Goal: Information Seeking & Learning: Learn about a topic

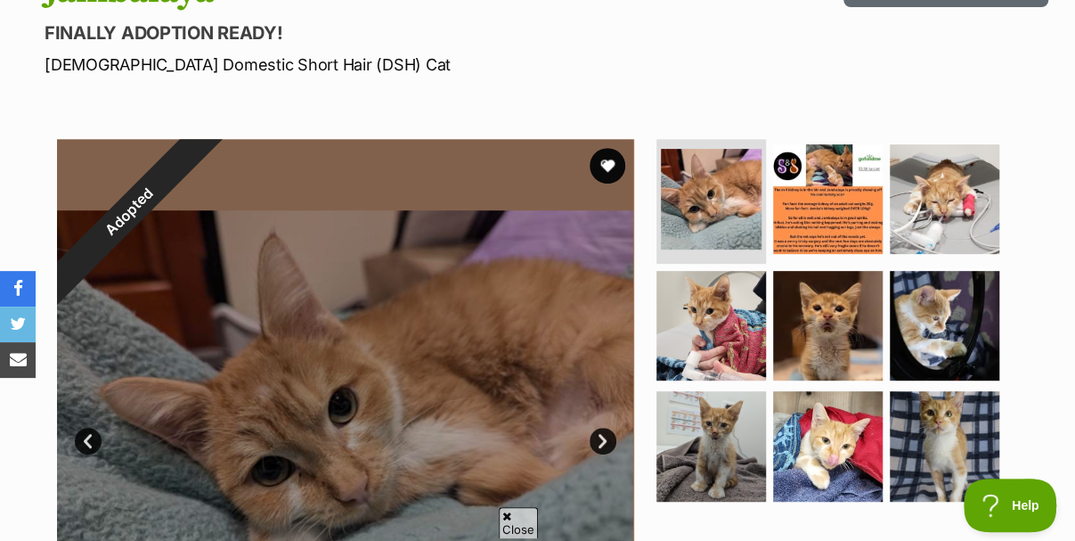
click at [524, 522] on span "Close" at bounding box center [518, 522] width 39 height 31
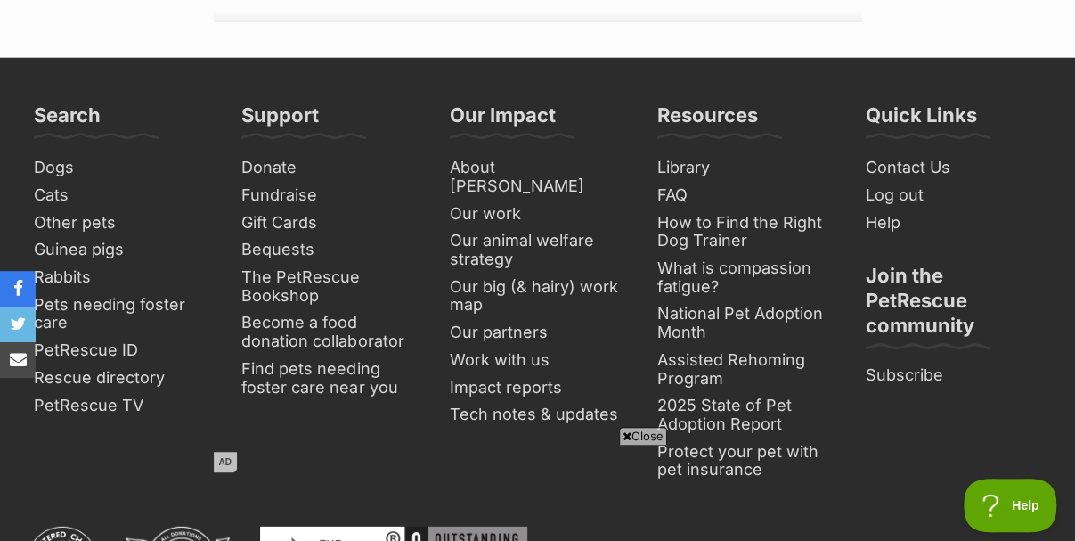
click at [627, 435] on icon at bounding box center [627, 436] width 9 height 12
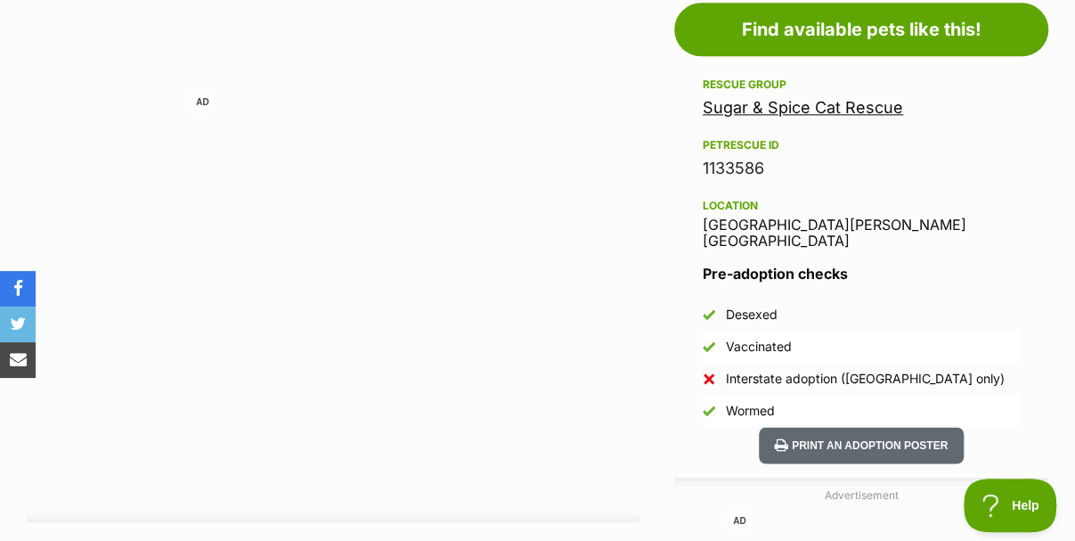
scroll to position [1119, 0]
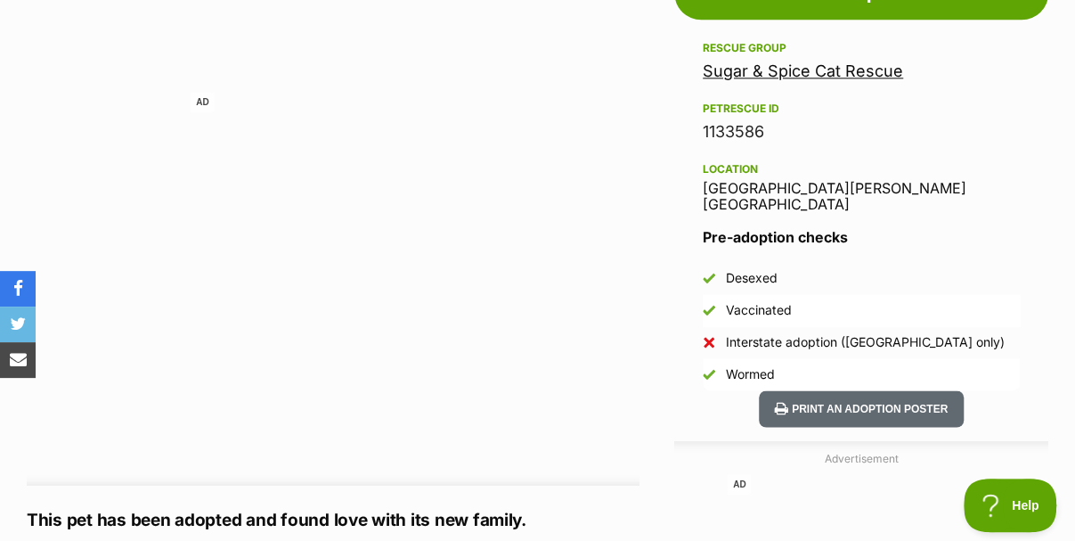
click at [798, 61] on link "Sugar & Spice Cat Rescue" at bounding box center [803, 70] width 200 height 19
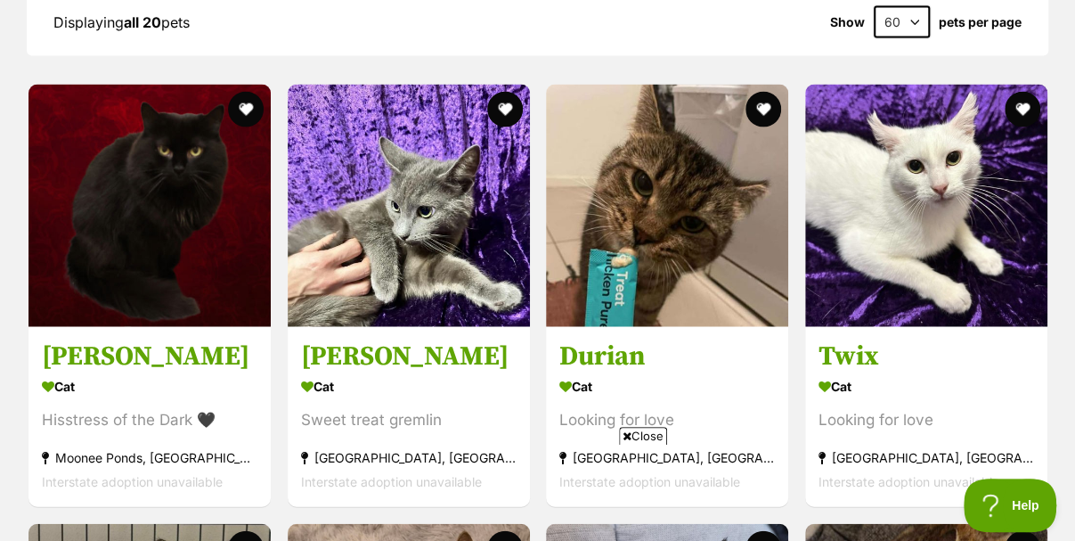
scroll to position [2226, 0]
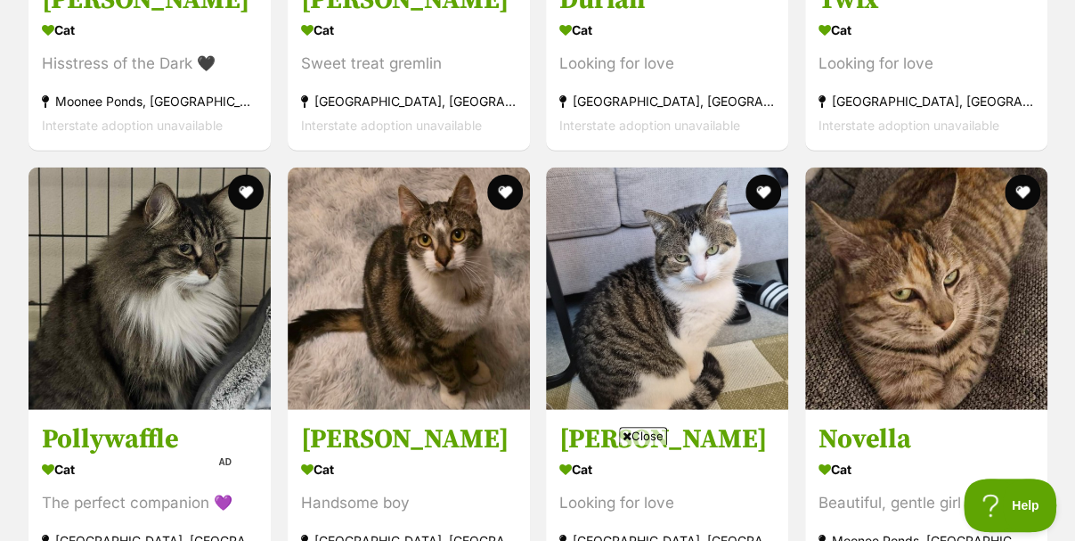
click at [634, 435] on span "Close" at bounding box center [643, 436] width 48 height 18
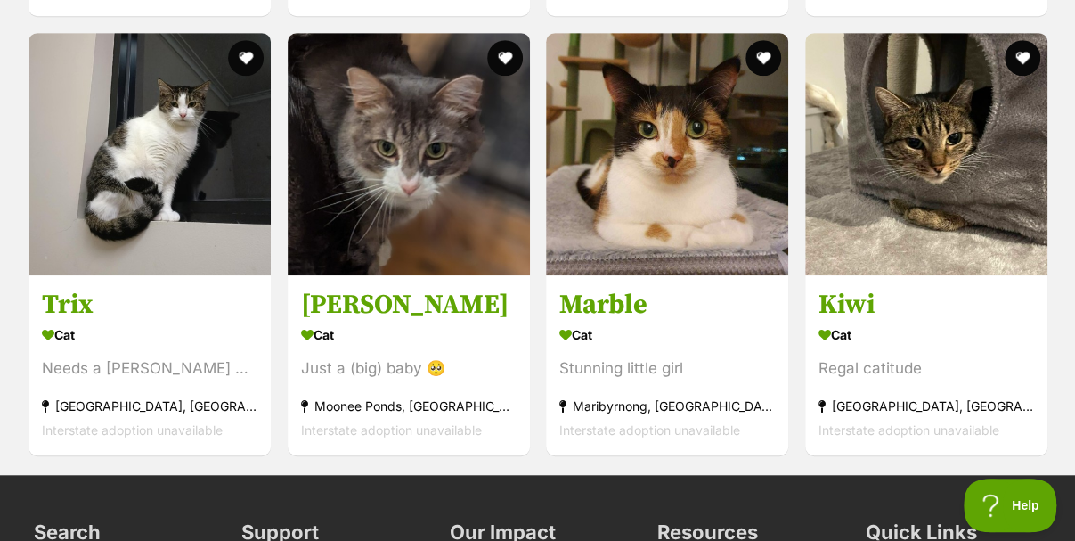
scroll to position [3651, 0]
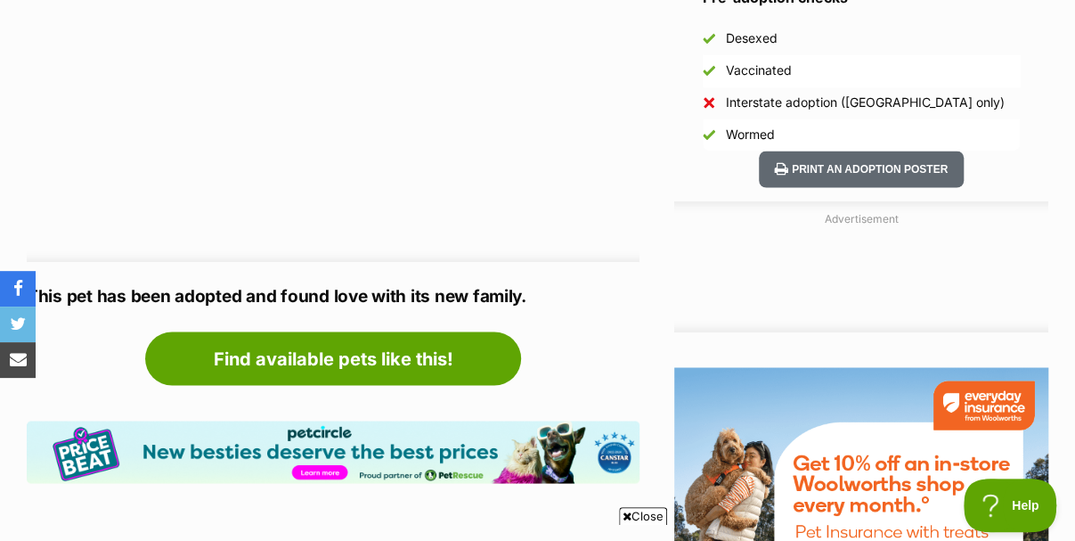
scroll to position [1208, 0]
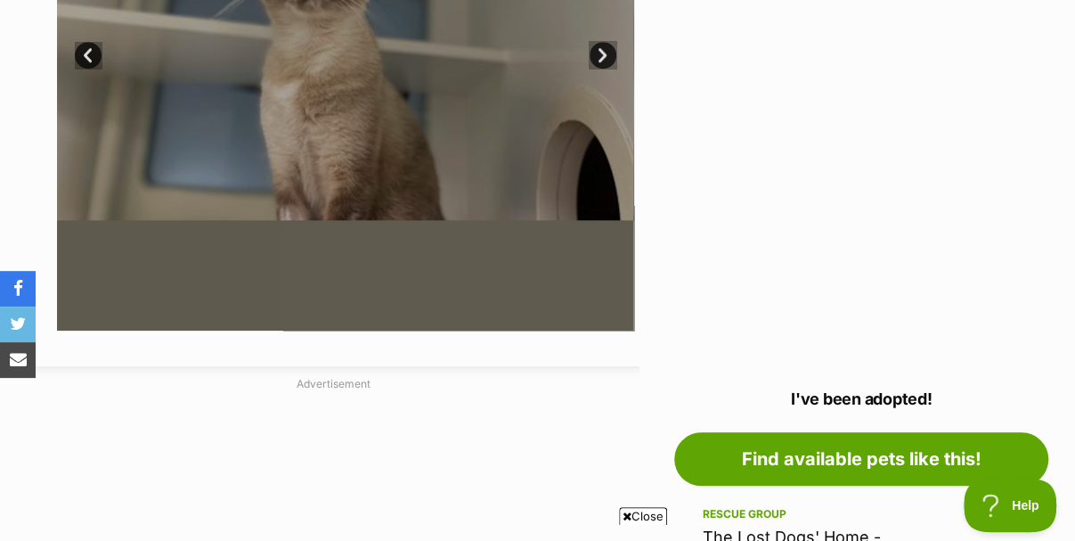
scroll to position [802, 0]
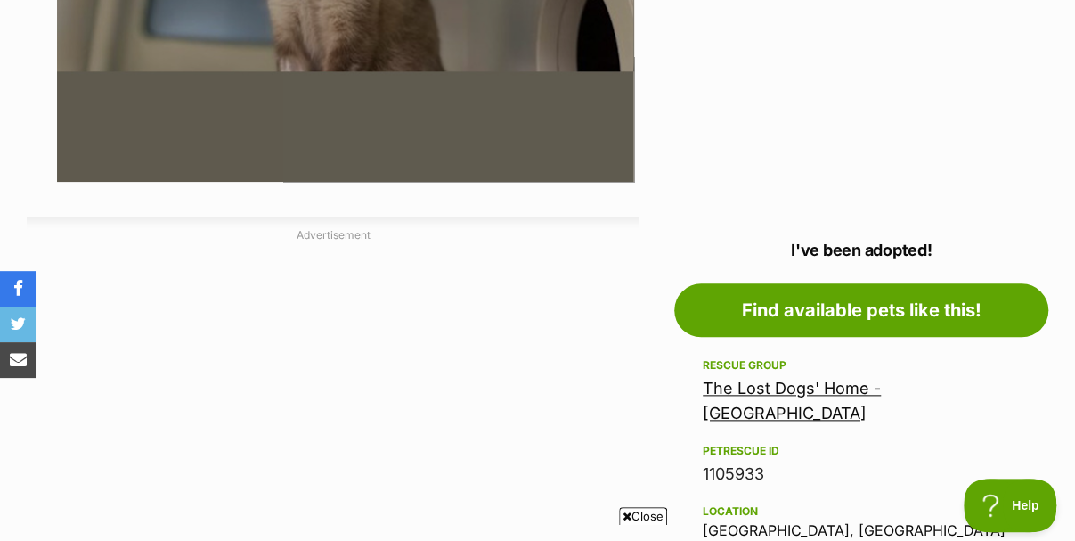
click at [785, 378] on link "The Lost Dogs' Home - North Melbourne" at bounding box center [792, 400] width 178 height 44
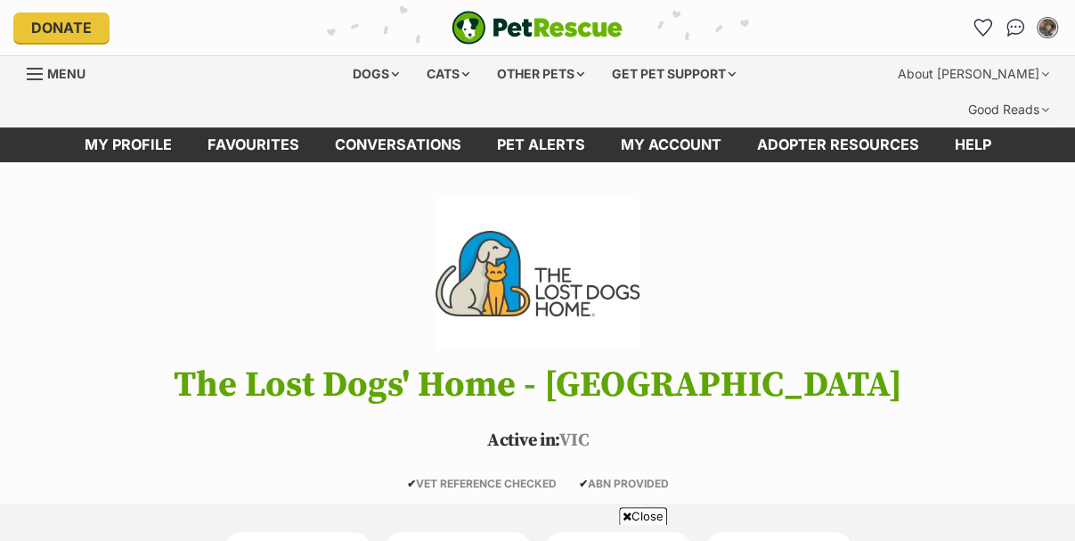
scroll to position [445, 0]
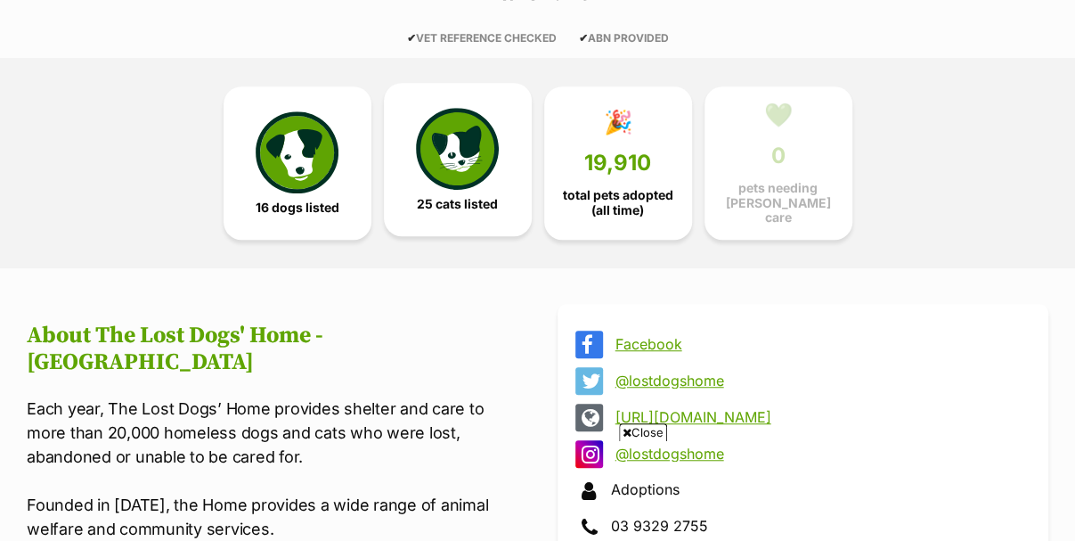
click at [461, 131] on img at bounding box center [457, 149] width 82 height 82
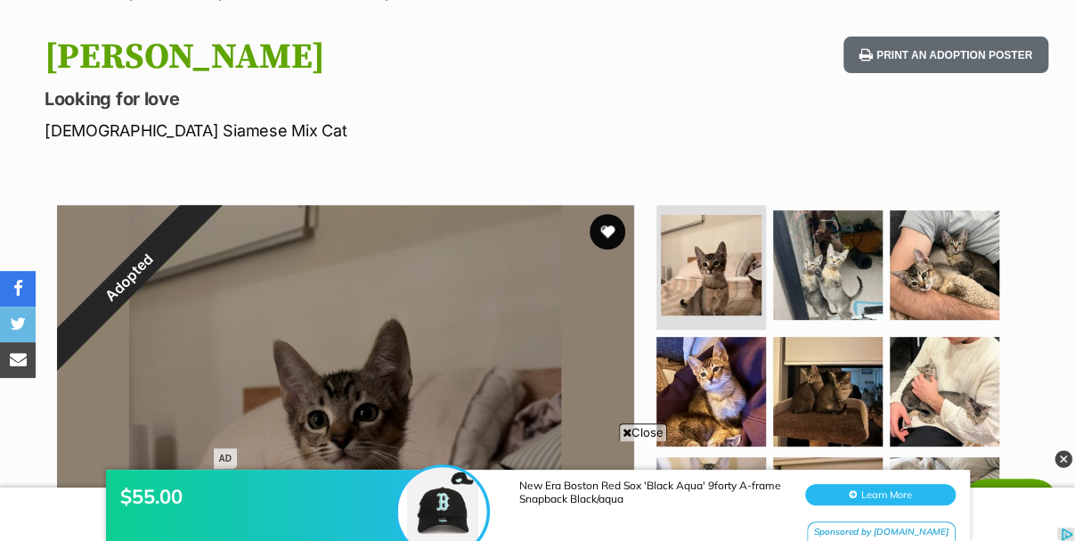
scroll to position [445, 0]
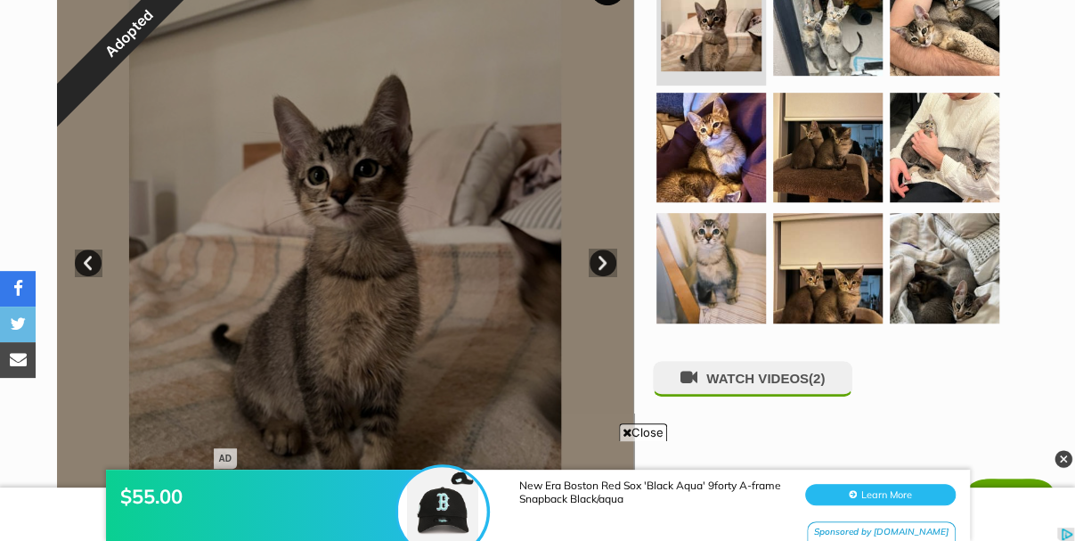
click at [635, 434] on div "$55.00 New Era Boston Red Sox 'Black Aqua' 9forty A-frame Snapback Black/aqua L…" at bounding box center [537, 487] width 1075 height 107
click at [637, 428] on span "Close" at bounding box center [643, 432] width 48 height 18
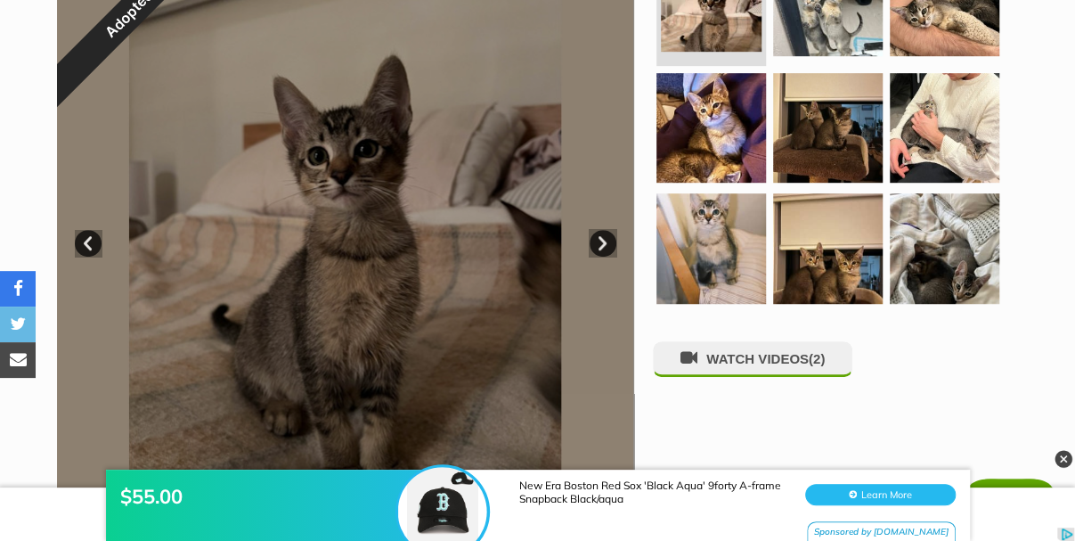
scroll to position [980, 0]
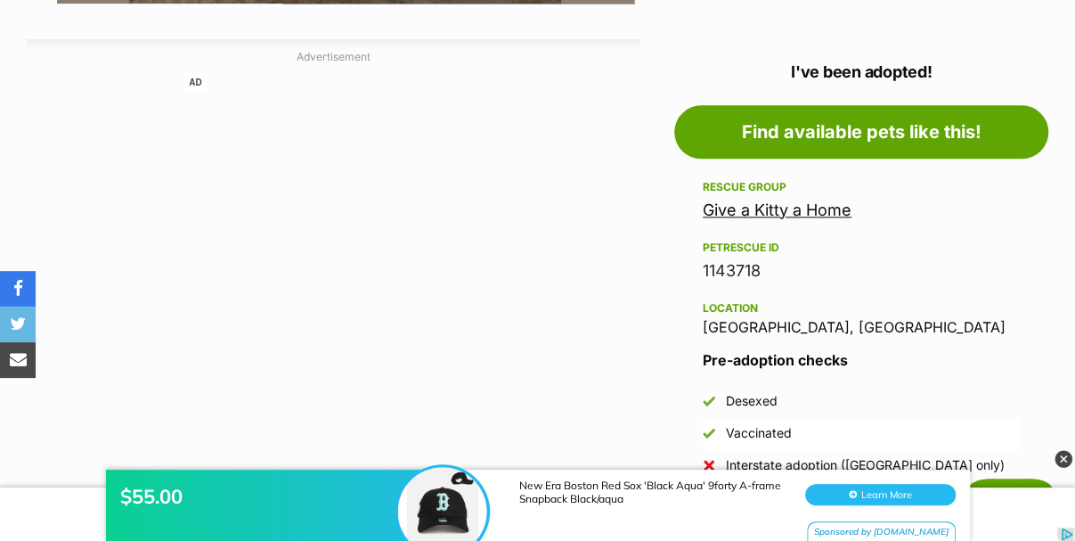
click at [737, 200] on link "Give a Kitty a Home" at bounding box center [777, 209] width 149 height 19
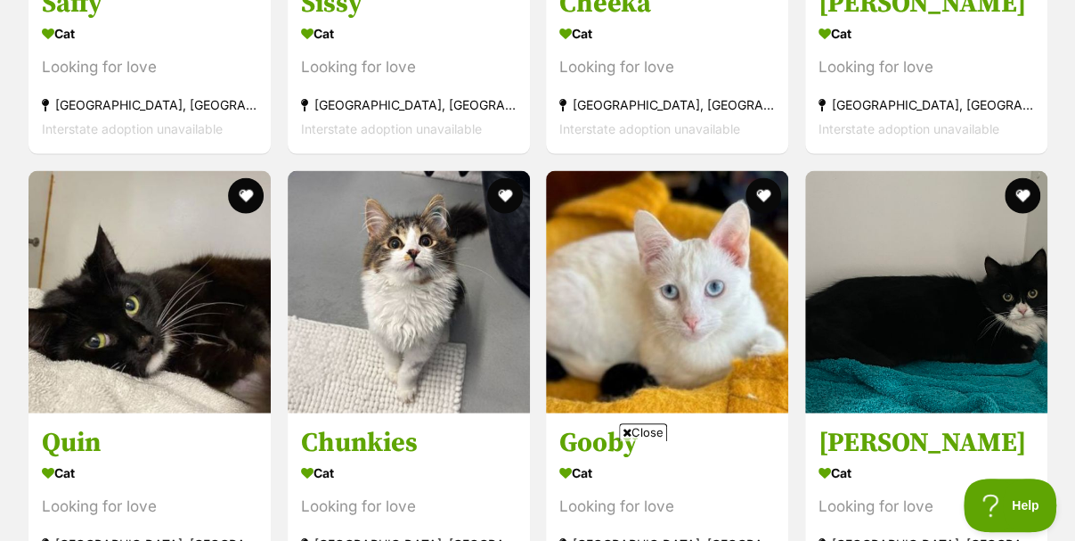
click at [639, 435] on span "Close" at bounding box center [643, 432] width 48 height 18
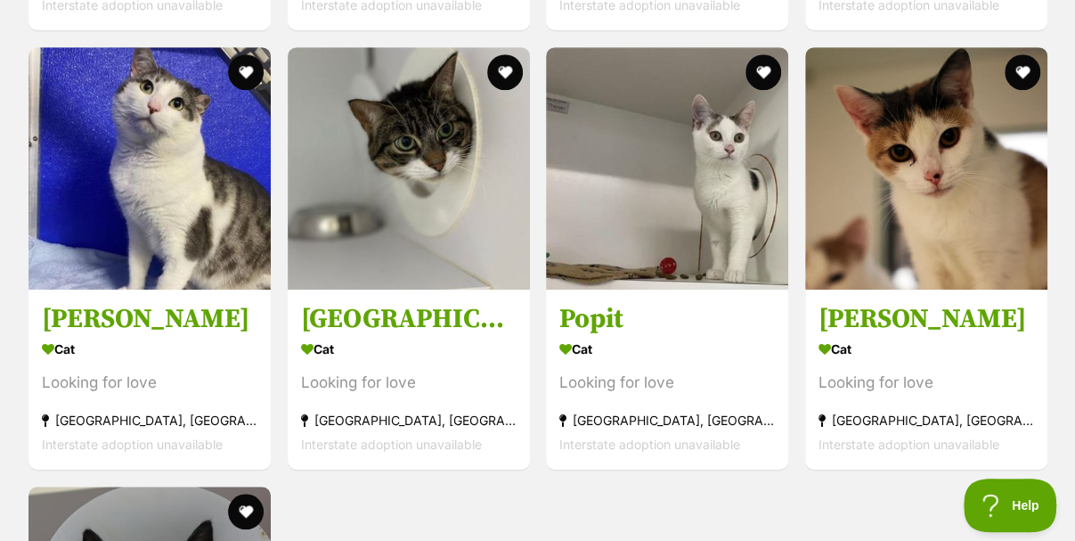
scroll to position [3615, 0]
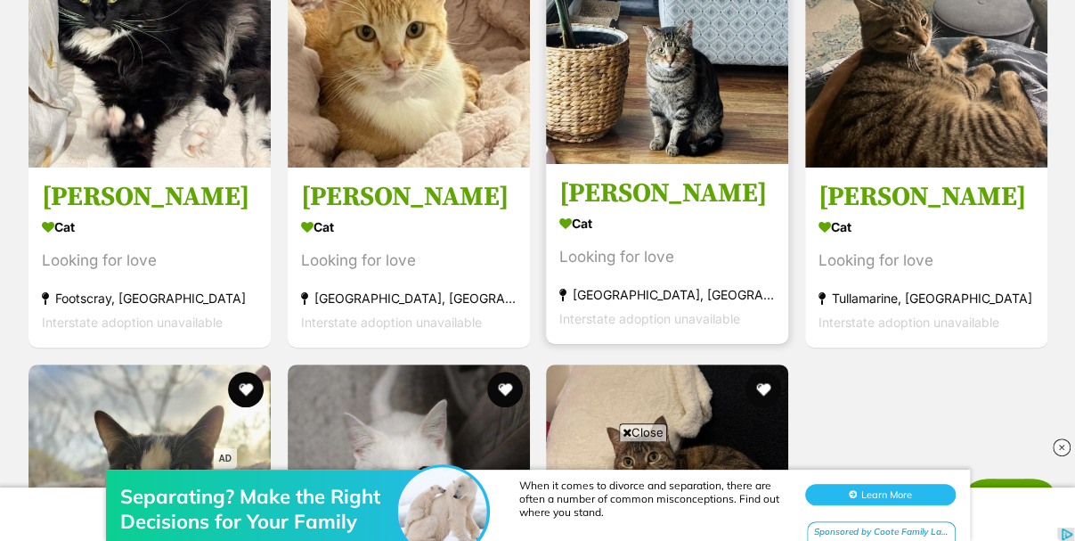
scroll to position [3651, 0]
